Goal: Register for event/course

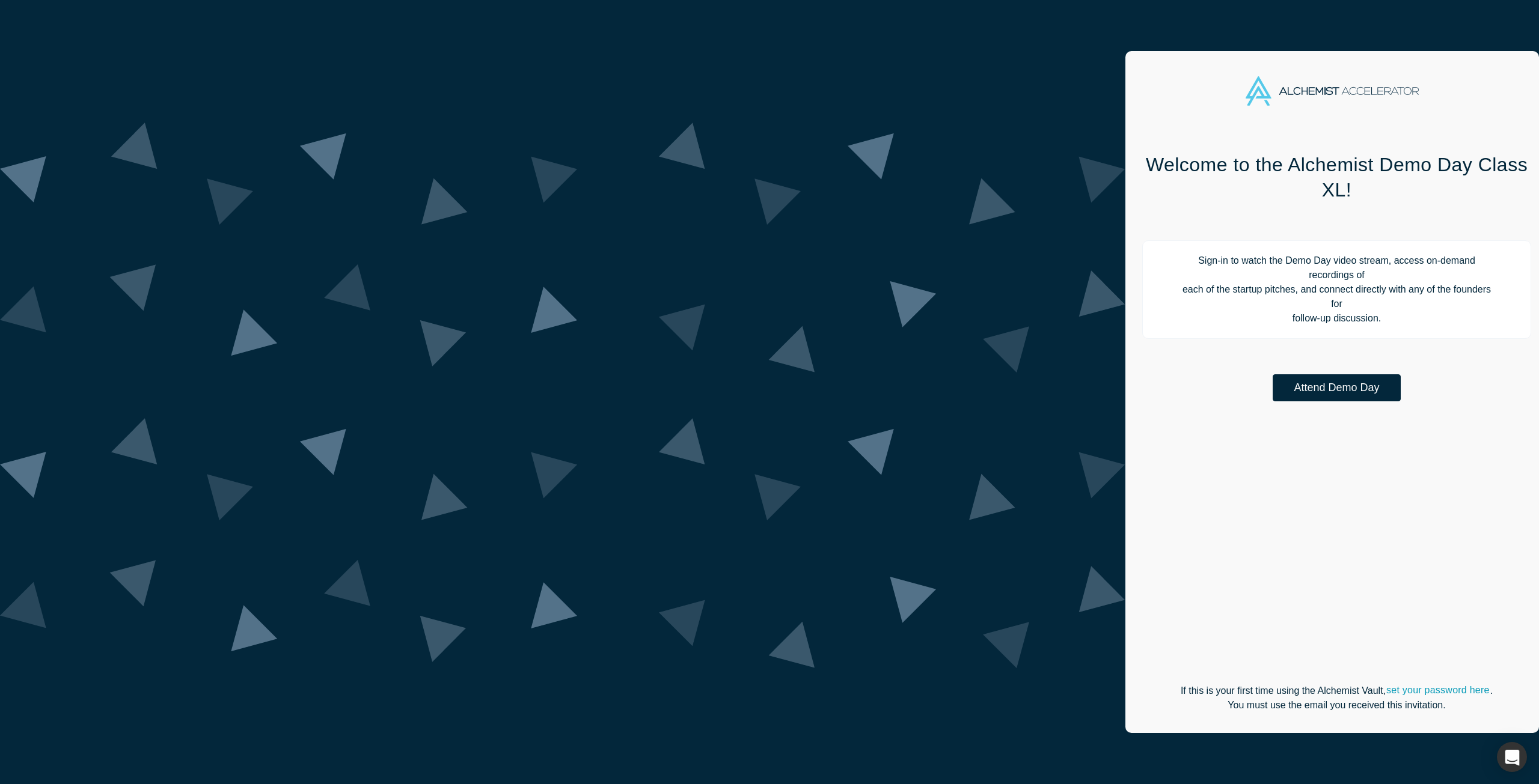
click at [1273, 374] on button "Attend Demo Day" at bounding box center [1336, 387] width 128 height 27
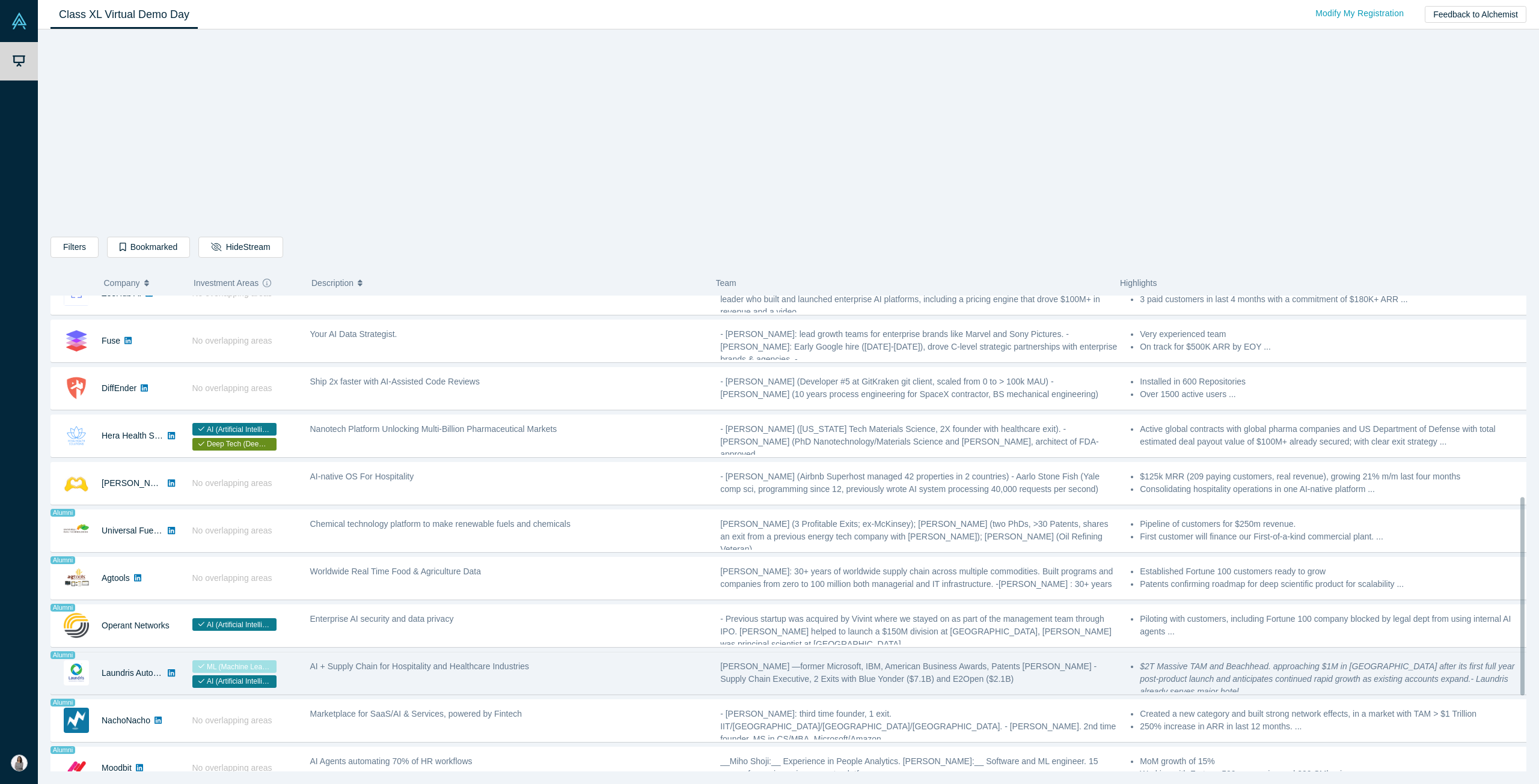
scroll to position [483, 0]
